Goal: Task Accomplishment & Management: Complete application form

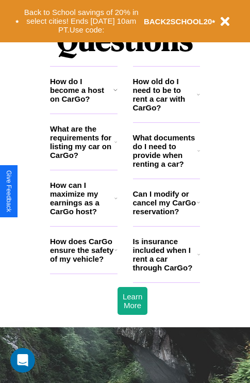
click at [166, 167] on h3 "What documents do I need to provide when renting a car?" at bounding box center [165, 150] width 65 height 35
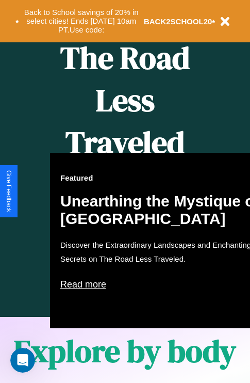
click at [125, 192] on div "Featured Unearthing the Mystique of [GEOGRAPHIC_DATA] Discover the Extraordinar…" at bounding box center [163, 241] width 227 height 176
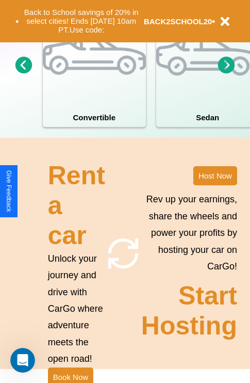
scroll to position [804, 0]
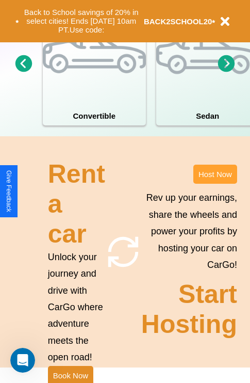
click at [215, 184] on button "Host Now" at bounding box center [216, 174] width 44 height 19
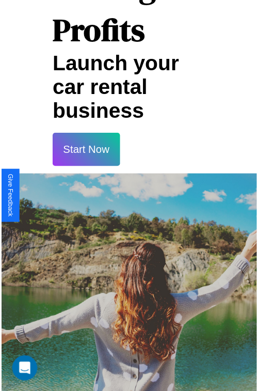
scroll to position [18, 0]
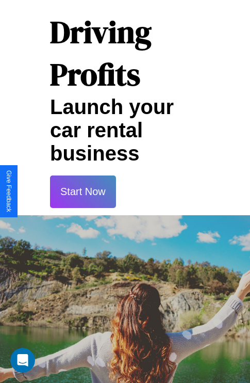
click at [83, 192] on button "Start Now" at bounding box center [83, 192] width 66 height 33
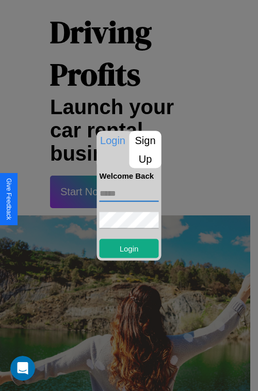
click at [129, 193] on input "text" at bounding box center [129, 193] width 59 height 17
type input "**********"
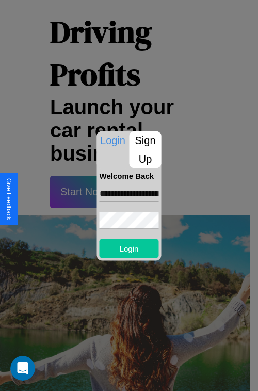
click at [129, 248] on button "Login" at bounding box center [129, 247] width 59 height 19
